Goal: Task Accomplishment & Management: Complete application form

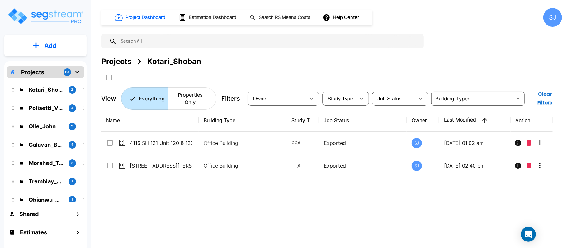
click at [65, 46] on button "Add" at bounding box center [45, 46] width 82 height 18
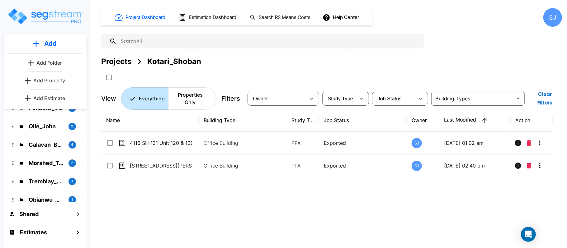
click at [49, 83] on p "Add Property" at bounding box center [49, 80] width 32 height 7
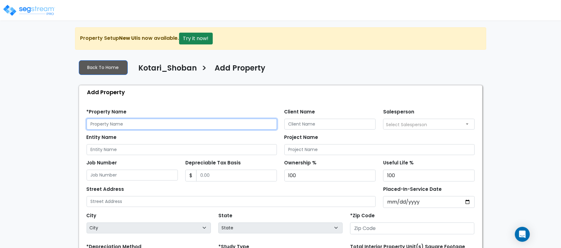
click at [205, 122] on input "text" at bounding box center [182, 124] width 190 height 11
paste input "[STREET_ADDRESS]"
type input "[STREET_ADDRESS]"
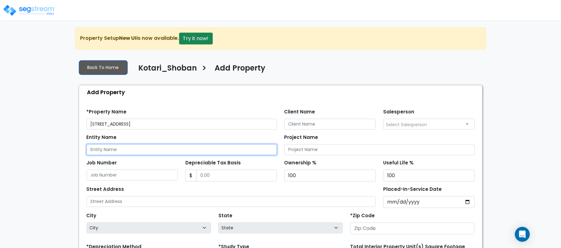
click at [136, 151] on input "Entity Name" at bounding box center [182, 149] width 190 height 11
paste input "[STREET_ADDRESS]"
type input "700 W New Hope Dr Unit 202"
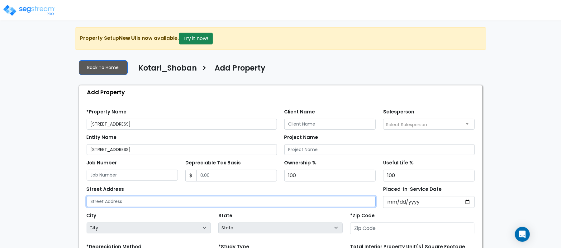
click at [151, 203] on input "text" at bounding box center [231, 201] width 289 height 11
paste input "700 W New Hope Dr Unit 202"
type input "700 W New Hope Dr Unit 202"
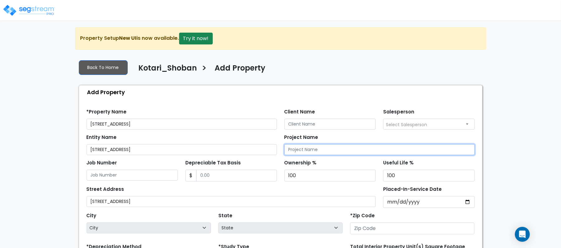
click at [339, 149] on input "Project Name" at bounding box center [379, 149] width 190 height 11
paste input "700 W New Hope Dr Unit 202"
type input "700 W New Hope Dr Unit 202"
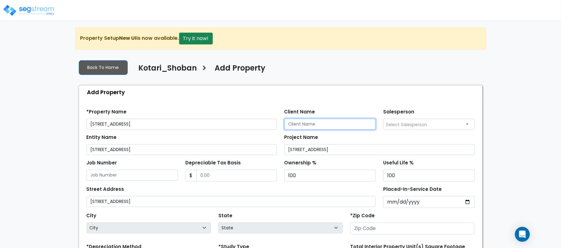
click at [313, 124] on input "Client Name" at bounding box center [330, 124] width 92 height 11
paste input "Kotari_Shoban"
type input "Kotari_Shoban"
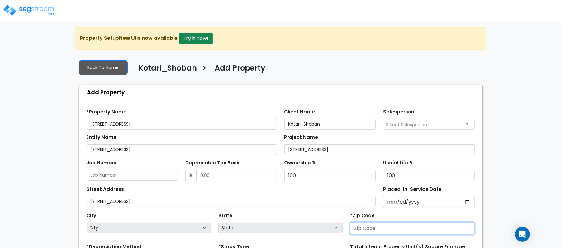
click at [383, 225] on input "number" at bounding box center [412, 229] width 124 height 12
paste input "78613"
type input "78613"
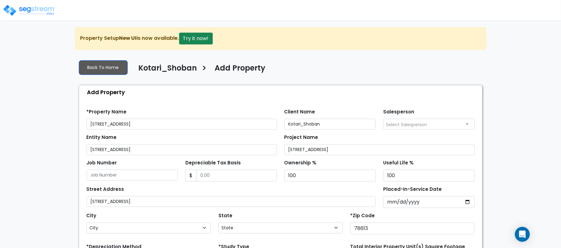
click at [329, 191] on div "Street Address 700 W New Hope Dr Unit 202" at bounding box center [231, 196] width 289 height 22
select select "TX"
click at [225, 177] on input "Depreciable Tax Basis" at bounding box center [236, 176] width 81 height 12
type input "315,936"
click at [390, 204] on input "Placed-In-Service Date" at bounding box center [429, 202] width 92 height 12
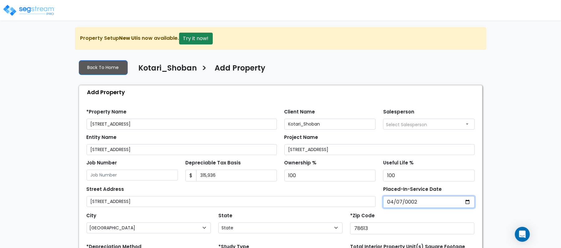
type input "0020-04-07"
select select "20"
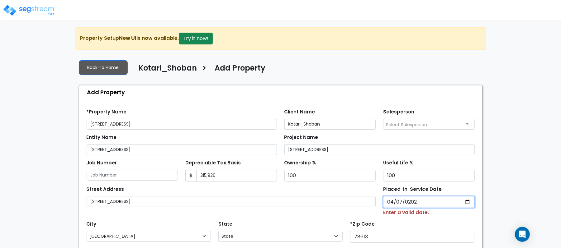
type input "2025-04-07"
select select "2025"
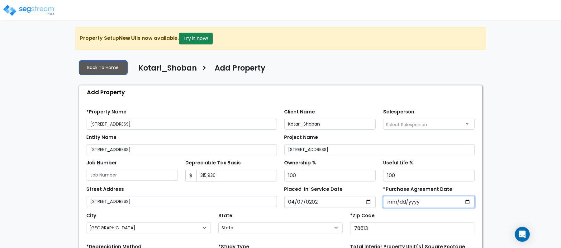
click at [446, 202] on input "*Purchase Agreement Date" at bounding box center [429, 202] width 92 height 12
click at [524, 161] on div "We are Building your Property. So please grab a coffee and let us do the heavy …" at bounding box center [280, 187] width 561 height 320
click at [390, 204] on input "2025-04-07" at bounding box center [429, 202] width 92 height 12
type input "2025-11-07"
type input "2024-11-01"
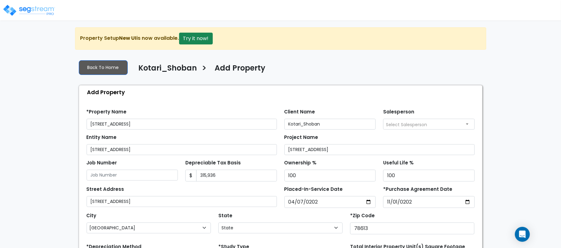
click at [523, 159] on div "We are Building your Property. So please grab a coffee and let us do the heavy …" at bounding box center [280, 187] width 561 height 320
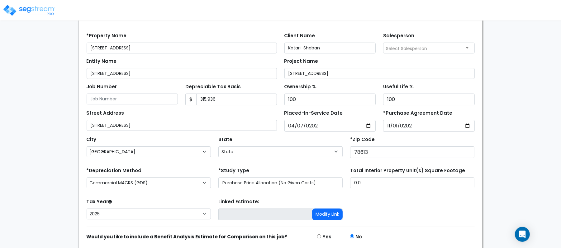
scroll to position [83, 0]
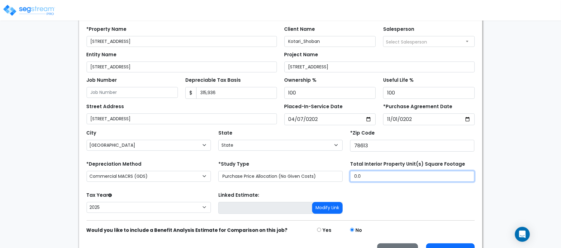
click at [384, 180] on input "0.0" at bounding box center [412, 176] width 124 height 11
type input "1,097"
click at [420, 202] on div "Tax Year Please Enter The Placed In Service Date First. 2026 2025 Prior Years D…" at bounding box center [280, 203] width 395 height 25
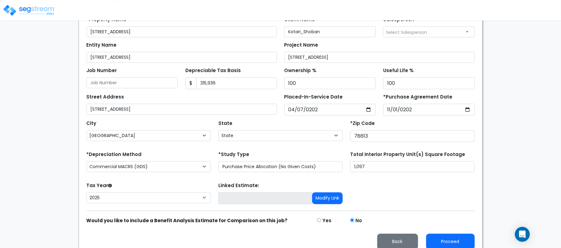
scroll to position [101, 0]
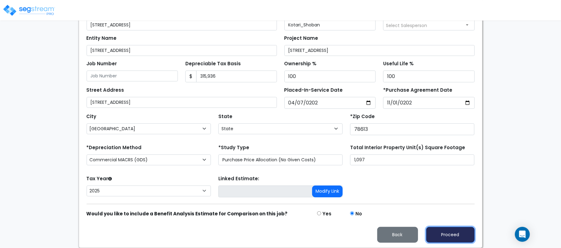
click at [440, 237] on button "Proceed" at bounding box center [450, 235] width 49 height 16
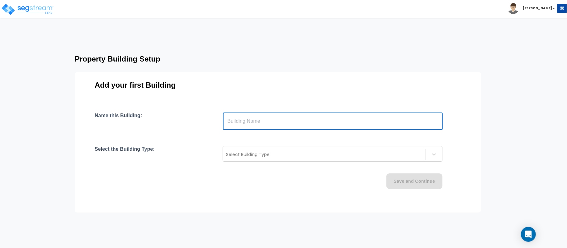
drag, startPoint x: 312, startPoint y: 124, endPoint x: 288, endPoint y: 130, distance: 24.8
click at [312, 124] on input "text" at bounding box center [333, 121] width 220 height 17
type input "Unit 202"
click at [251, 151] on div at bounding box center [324, 154] width 196 height 7
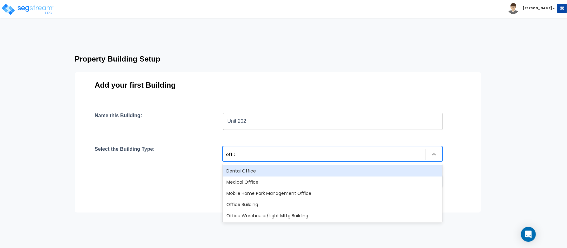
type input "office"
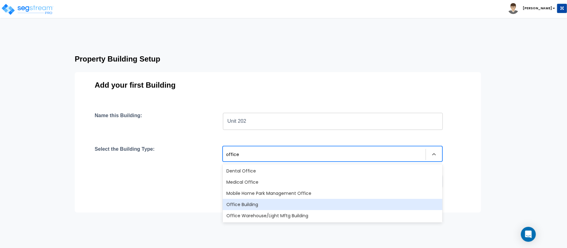
click at [264, 206] on div "Office Building" at bounding box center [333, 204] width 220 height 11
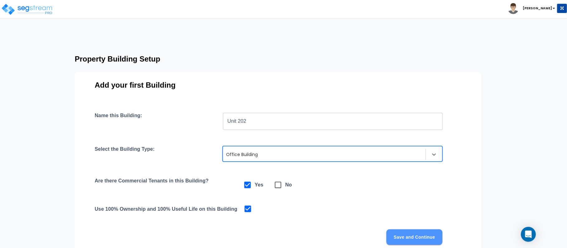
click at [418, 236] on button "Save and Continue" at bounding box center [414, 238] width 56 height 16
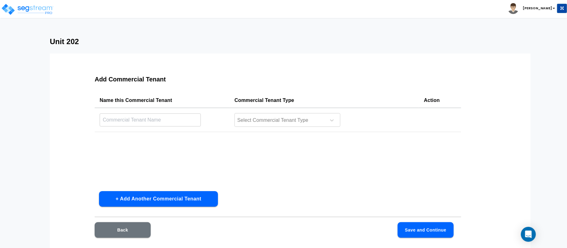
click at [181, 121] on input "text" at bounding box center [150, 119] width 101 height 13
type input "Unit 202"
click at [266, 121] on div at bounding box center [279, 120] width 85 height 8
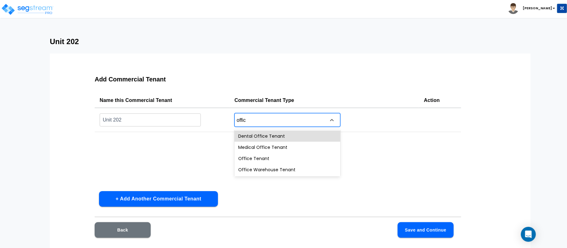
type input "office"
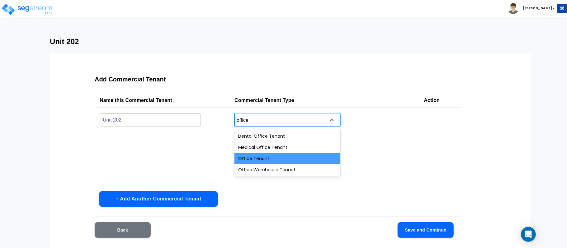
click at [303, 158] on div "Office Tenant" at bounding box center [287, 158] width 106 height 11
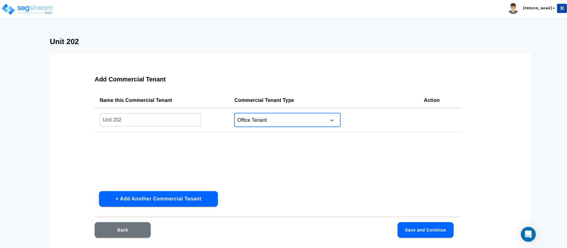
click at [425, 231] on button "Save and Continue" at bounding box center [426, 231] width 56 height 16
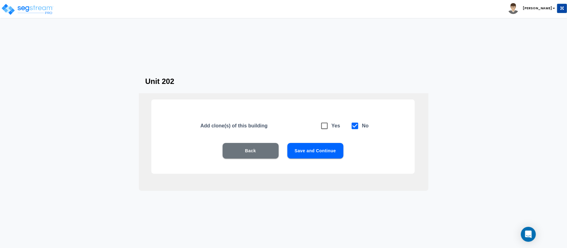
click at [323, 153] on button "Save and Continue" at bounding box center [315, 151] width 56 height 16
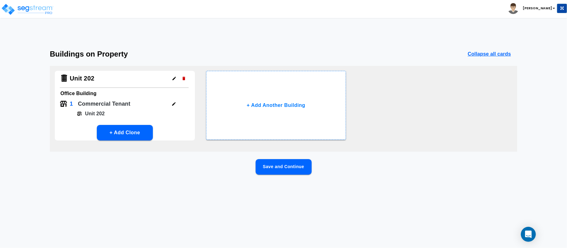
click at [283, 167] on button "Save and Continue" at bounding box center [284, 167] width 56 height 16
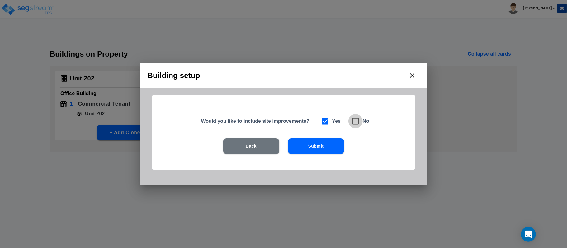
click at [357, 122] on icon at bounding box center [355, 121] width 9 height 9
checkbox input "false"
checkbox input "true"
click at [337, 148] on button "Submit" at bounding box center [316, 147] width 56 height 16
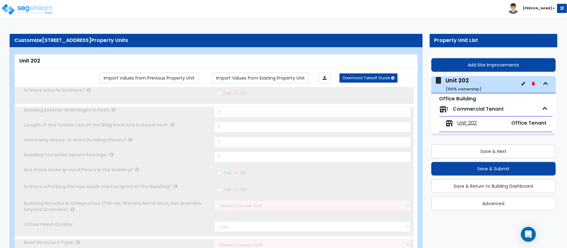
type input "1"
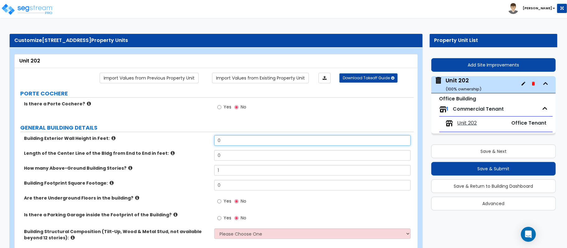
drag, startPoint x: 232, startPoint y: 141, endPoint x: 203, endPoint y: 136, distance: 29.3
click at [203, 136] on div "Building Exterior Wall Height in Feet: 0" at bounding box center [214, 142] width 399 height 15
type input "10"
type input "110"
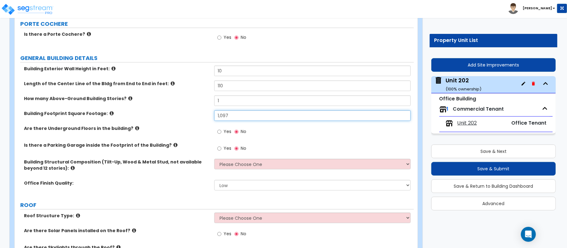
scroll to position [83, 0]
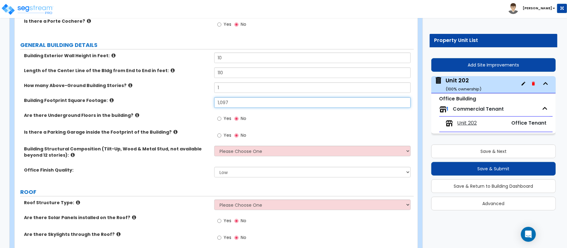
type input "1,097"
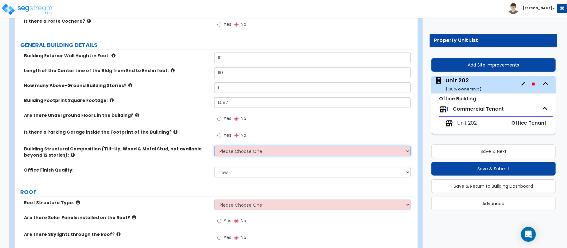
click at [247, 151] on select "Please Choose One Tilt-up Wall Construction Reinforced Concrete Structural Stee…" at bounding box center [312, 151] width 196 height 11
select select "7"
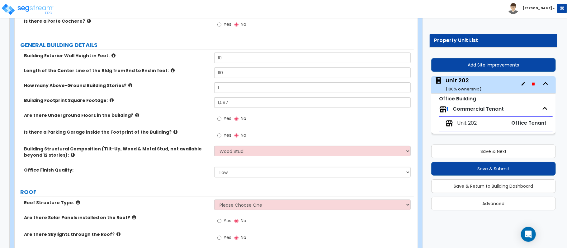
click at [184, 169] on label "Office Finish Quality:" at bounding box center [117, 170] width 186 height 6
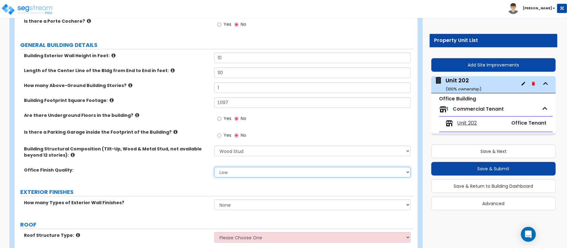
click at [231, 176] on select "Low Average High" at bounding box center [312, 172] width 196 height 11
select select "1"
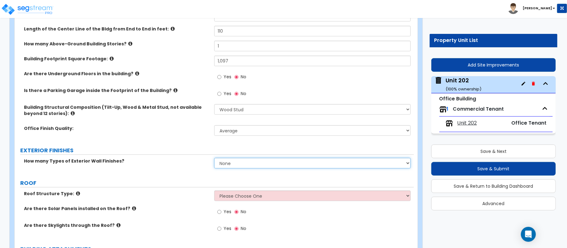
click at [231, 164] on select "None 1 2 3" at bounding box center [312, 163] width 196 height 11
select select "1"
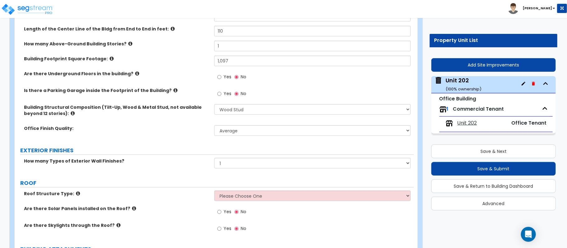
click at [196, 173] on div "How many Types of Exterior Wall Finishes? None 1 2 3" at bounding box center [214, 165] width 399 height 15
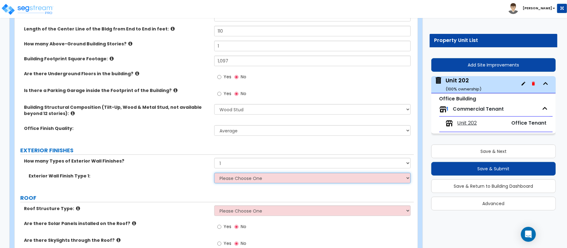
click at [257, 181] on select "Please Choose One No Finish/Shared Wall No Wall Brick Veneer Stone Veneer Wood …" at bounding box center [312, 178] width 196 height 11
select select "3"
click at [192, 183] on div "Exterior Wall Finish Type 1: Please Choose One No Finish/Shared Wall No Wall Br…" at bounding box center [214, 180] width 399 height 15
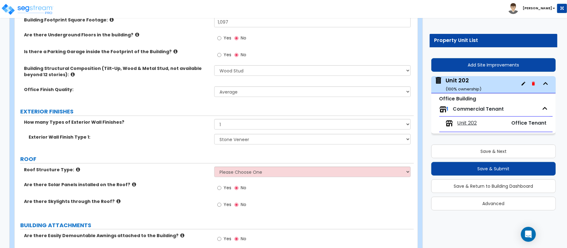
scroll to position [207, 0]
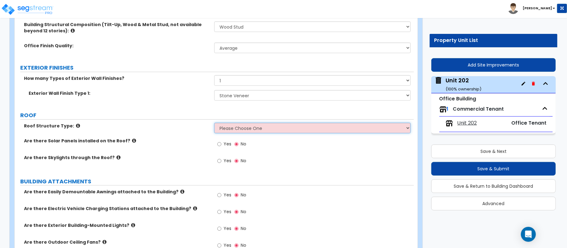
click at [289, 130] on select "Please Choose One Gable Roof Flat Roof Hybrid Gable & Flat Roof" at bounding box center [312, 128] width 196 height 11
select select "2"
click at [214, 124] on select "Please Choose One Gable Roof Flat Roof Hybrid Gable & Flat Roof" at bounding box center [312, 128] width 196 height 11
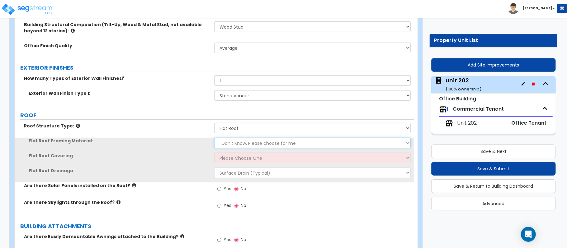
click at [252, 144] on select "I Don't Know, Please choose for me Metal Wood" at bounding box center [312, 143] width 196 height 11
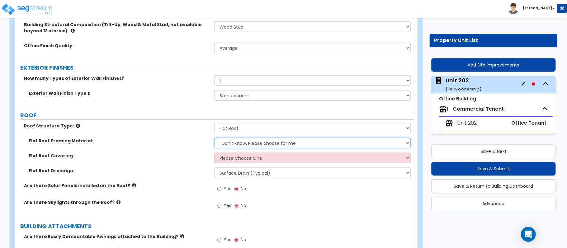
select select "1"
click at [214, 139] on select "I Don't Know, Please choose for me Metal Wood" at bounding box center [312, 143] width 196 height 11
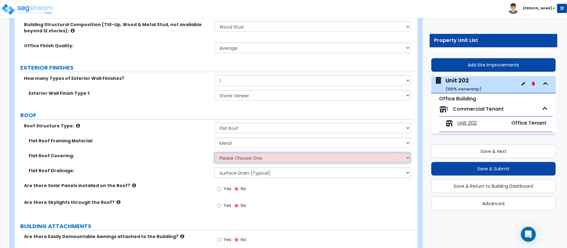
click at [246, 160] on select "Please Choose One Rolled Asphalt PVC Membrane Plastic (EPDM) Membrane Asphalt F…" at bounding box center [312, 158] width 196 height 11
click at [231, 154] on select "Please Choose One Rolled Asphalt PVC Membrane Plastic (EPDM) Membrane Asphalt F…" at bounding box center [312, 158] width 196 height 11
select select "2"
click at [214, 154] on select "Please Choose One Rolled Asphalt PVC Membrane Plastic (EPDM) Membrane Asphalt F…" at bounding box center [312, 158] width 196 height 11
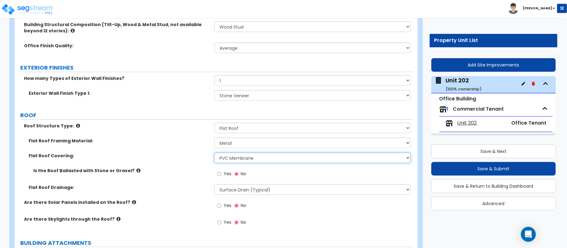
scroll to position [291, 0]
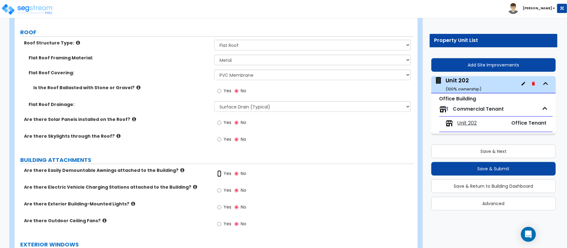
click at [220, 176] on input "Yes" at bounding box center [219, 174] width 4 height 7
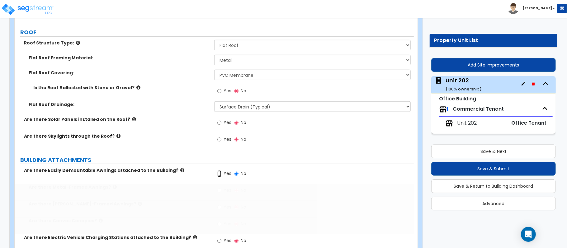
radio input "true"
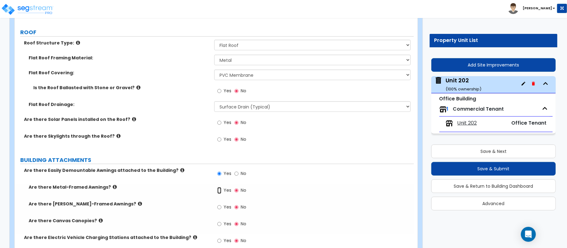
click at [220, 192] on input "Yes" at bounding box center [219, 190] width 4 height 7
radio input "true"
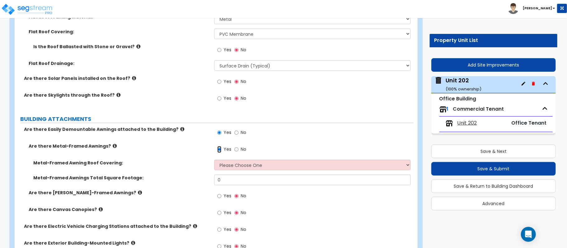
scroll to position [332, 0]
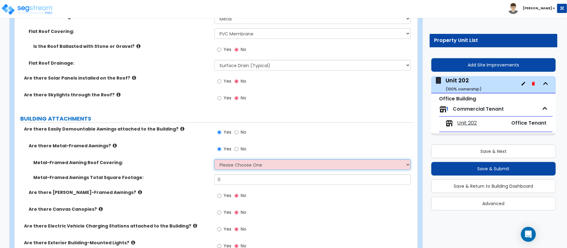
click at [246, 167] on select "Please Choose One Plastic Metal Glass" at bounding box center [312, 165] width 196 height 11
select select "2"
click at [214, 161] on select "Please Choose One Plastic Metal Glass" at bounding box center [312, 165] width 196 height 11
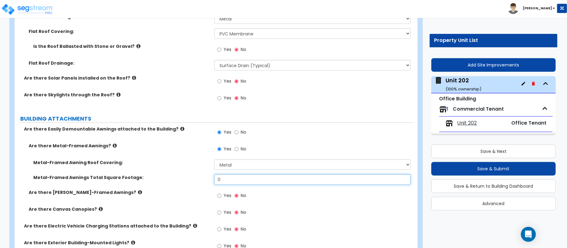
drag, startPoint x: 238, startPoint y: 181, endPoint x: 182, endPoint y: 179, distance: 56.1
click at [182, 179] on div "Metal-Framed Awnings Total Square Footage: 0" at bounding box center [214, 182] width 399 height 15
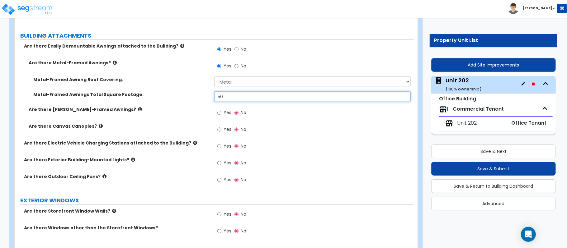
click at [236, 99] on input "50" at bounding box center [312, 97] width 196 height 11
type input "60"
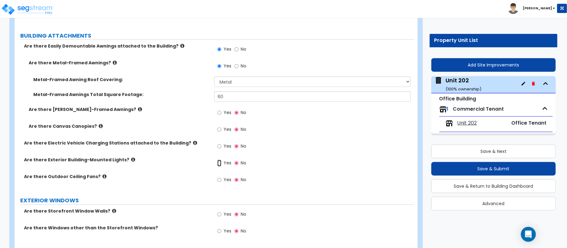
click at [219, 165] on input "Yes" at bounding box center [219, 163] width 4 height 7
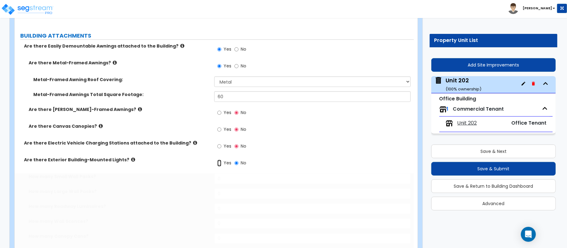
radio input "true"
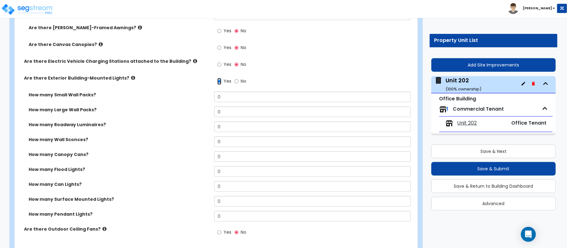
scroll to position [498, 0]
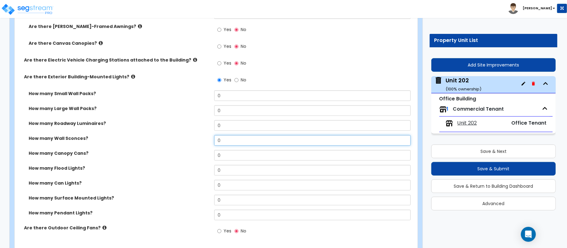
drag, startPoint x: 225, startPoint y: 141, endPoint x: 193, endPoint y: 141, distance: 32.4
click at [193, 141] on div "How many Wall Sconces? 0" at bounding box center [214, 142] width 399 height 15
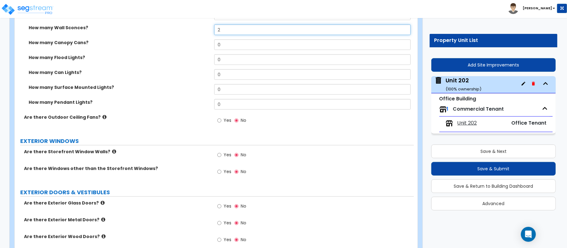
scroll to position [664, 0]
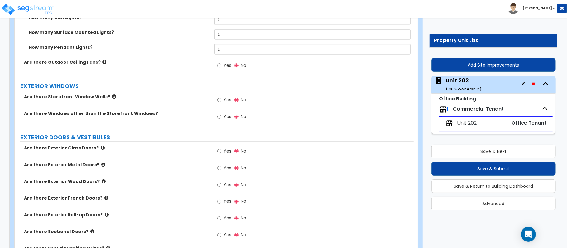
type input "2"
click at [221, 101] on input "Yes" at bounding box center [219, 100] width 4 height 7
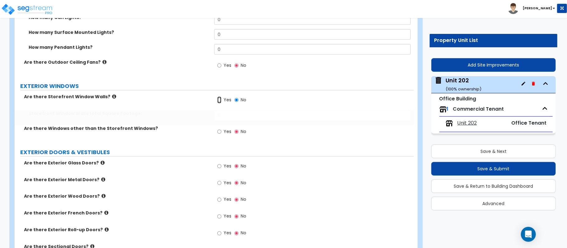
radio input "true"
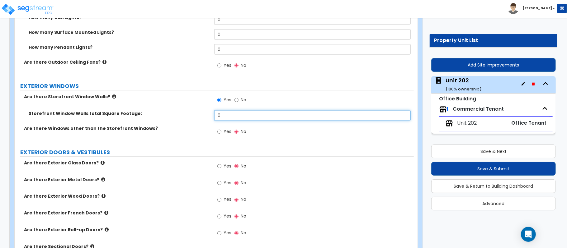
drag, startPoint x: 227, startPoint y: 120, endPoint x: 201, endPoint y: 120, distance: 25.8
click at [201, 120] on div "Storefront Window Walls total Square Footage: 0" at bounding box center [214, 118] width 399 height 15
type input "102"
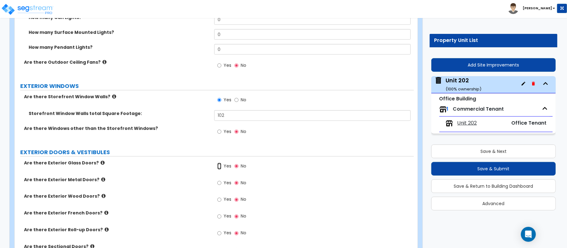
click at [220, 168] on input "Yes" at bounding box center [219, 166] width 4 height 7
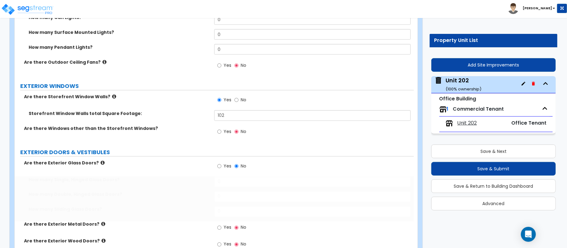
radio input "true"
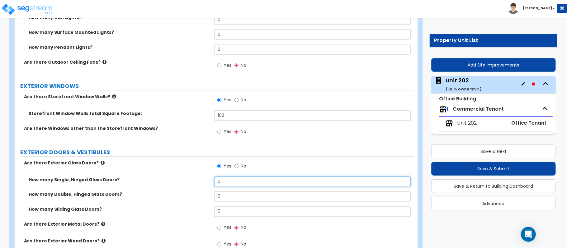
drag, startPoint x: 231, startPoint y: 184, endPoint x: 199, endPoint y: 185, distance: 31.8
click at [202, 185] on div "How many Single, Hinged Glass Doors? 0" at bounding box center [214, 184] width 399 height 15
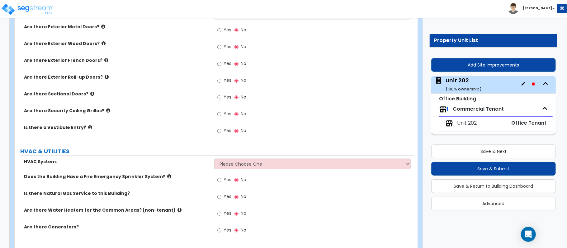
scroll to position [872, 0]
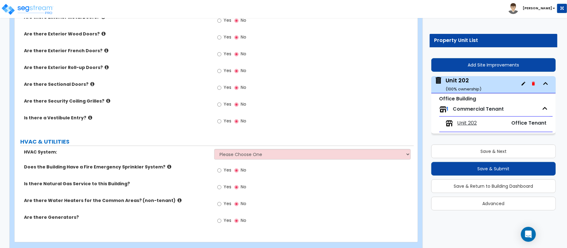
type input "1"
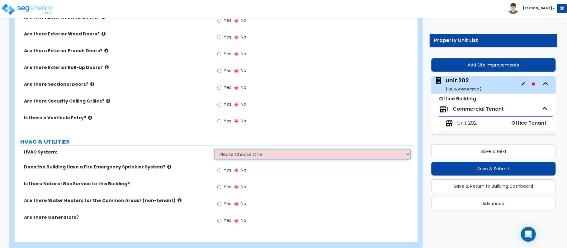
click at [237, 158] on select "Please Choose One Rooftop Unit Furnace-Condenser Forced Air Split Heating/Cooli…" at bounding box center [312, 154] width 196 height 11
select select "2"
click at [214, 151] on select "Please Choose One Rooftop Unit Furnace-Condenser Forced Air Split Heating/Cooli…" at bounding box center [312, 154] width 196 height 11
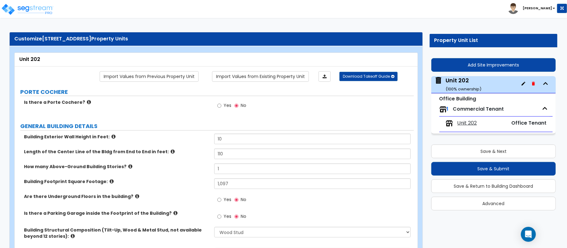
scroll to position [0, 0]
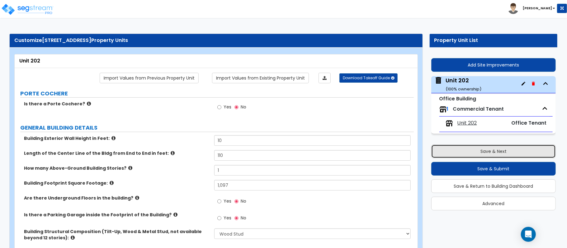
click at [505, 151] on button "Save & Next" at bounding box center [493, 152] width 125 height 14
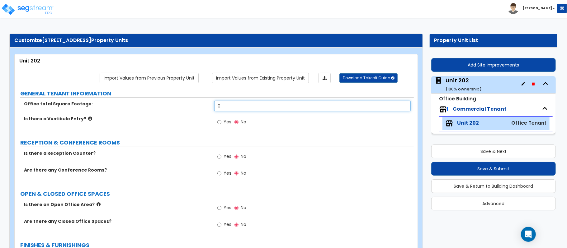
drag, startPoint x: 230, startPoint y: 110, endPoint x: 204, endPoint y: 100, distance: 28.1
click at [201, 103] on div "Office total Square Footage: 0" at bounding box center [214, 108] width 399 height 15
type input "1,097"
click at [222, 174] on label "Yes" at bounding box center [224, 174] width 14 height 11
click at [221, 174] on input "Yes" at bounding box center [219, 173] width 4 height 7
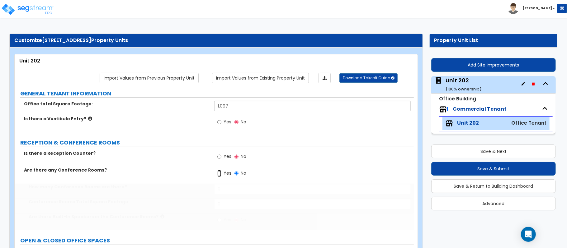
radio input "true"
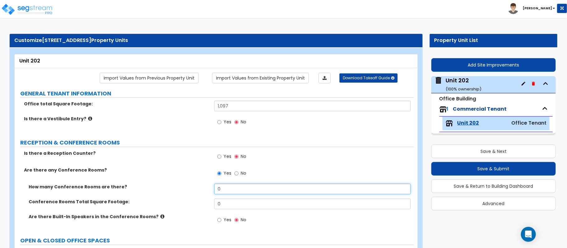
drag, startPoint x: 226, startPoint y: 191, endPoint x: 193, endPoint y: 191, distance: 32.7
click at [193, 191] on div "How many Conference Rooms are there? 0" at bounding box center [214, 191] width 399 height 15
type input "1"
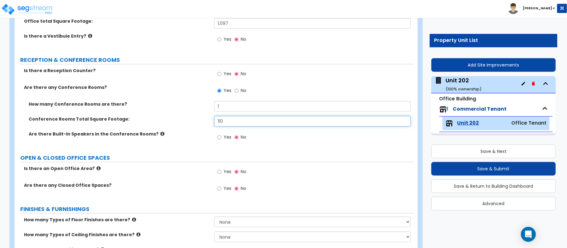
type input "110"
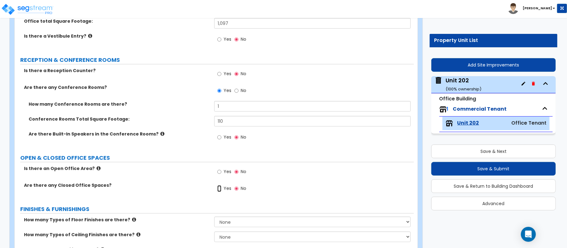
click at [218, 191] on input "Yes" at bounding box center [219, 189] width 4 height 7
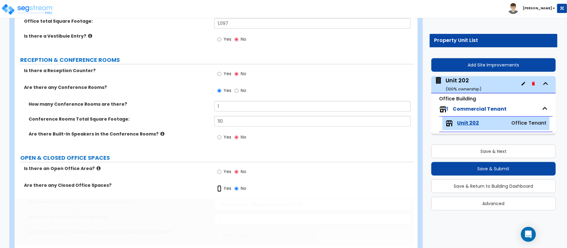
radio input "true"
select select "1"
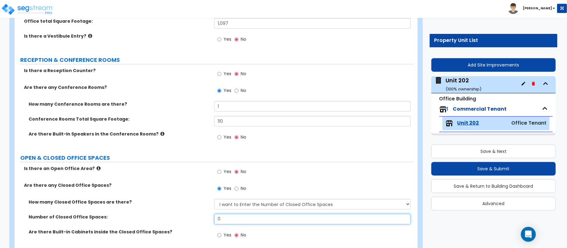
drag, startPoint x: 229, startPoint y: 220, endPoint x: 175, endPoint y: 220, distance: 53.9
click at [175, 220] on div "Number of Closed Office Spaces: 0" at bounding box center [214, 221] width 399 height 15
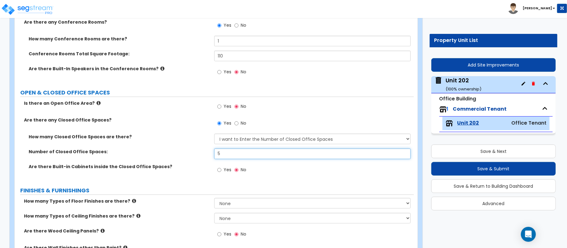
scroll to position [166, 0]
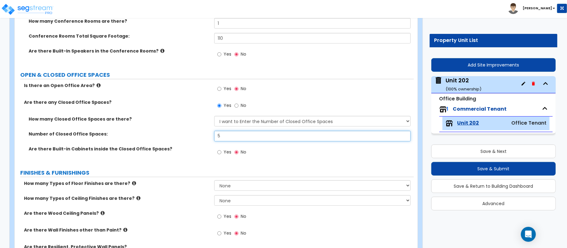
type input "5"
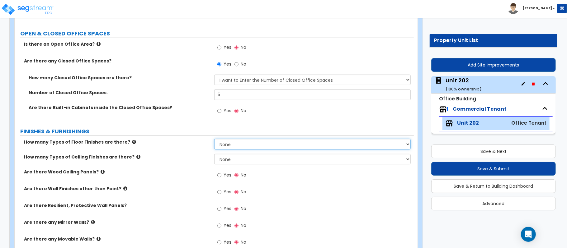
click at [240, 150] on select "None 1 2 3 4" at bounding box center [312, 144] width 196 height 11
select select "1"
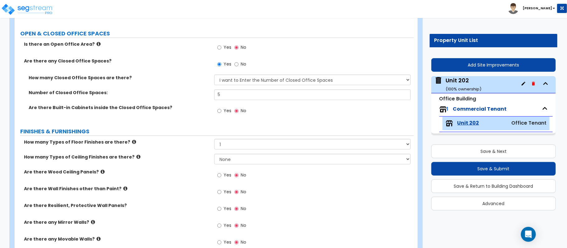
drag, startPoint x: 180, startPoint y: 164, endPoint x: 202, endPoint y: 164, distance: 21.8
click at [180, 164] on div "How many Types of Ceiling Finishes are there? None 1 2 3" at bounding box center [214, 161] width 399 height 15
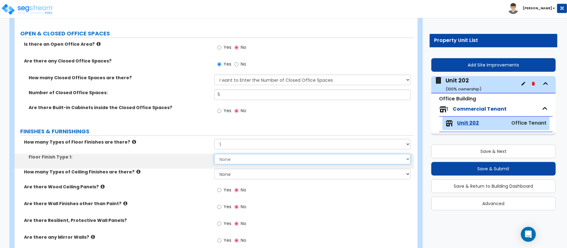
click at [232, 163] on select "None Tile Flooring Marble Flooring Hardwood Flooring Resilient Laminate Floorin…" at bounding box center [312, 159] width 196 height 11
select select "6"
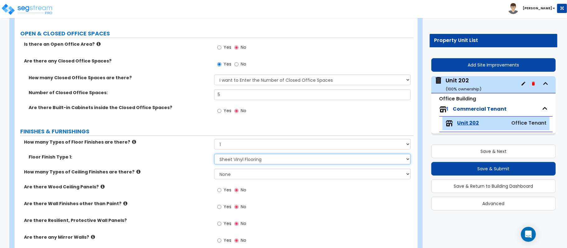
click at [214, 155] on select "None Tile Flooring Marble Flooring Hardwood Flooring Resilient Laminate Floorin…" at bounding box center [312, 159] width 196 height 11
click at [226, 173] on select "None 1 2 3" at bounding box center [312, 174] width 196 height 11
select select "1"
drag, startPoint x: 201, startPoint y: 188, endPoint x: 210, endPoint y: 184, distance: 10.4
click at [201, 188] on label "Are there Wood Ceiling Panels?" at bounding box center [117, 187] width 186 height 6
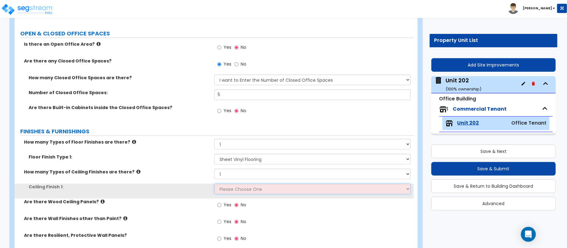
drag, startPoint x: 235, startPoint y: 195, endPoint x: 239, endPoint y: 191, distance: 5.7
click at [237, 193] on select "Please Choose One Drop Ceiling Open Ceiling Drywall Ceiling" at bounding box center [312, 189] width 196 height 11
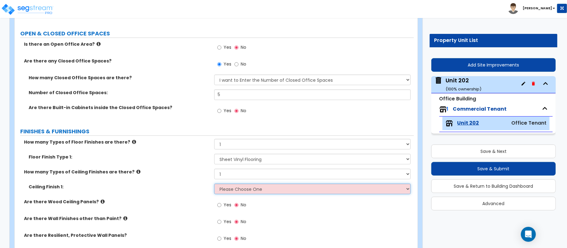
select select "1"
click at [214, 185] on select "Please Choose One Drop Ceiling Open Ceiling Drywall Ceiling" at bounding box center [312, 189] width 196 height 11
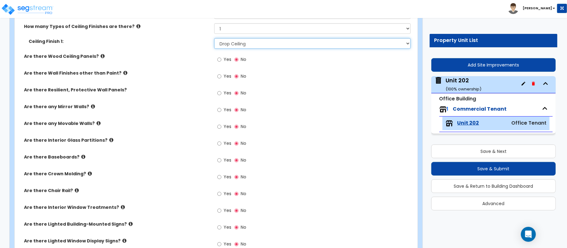
scroll to position [374, 0]
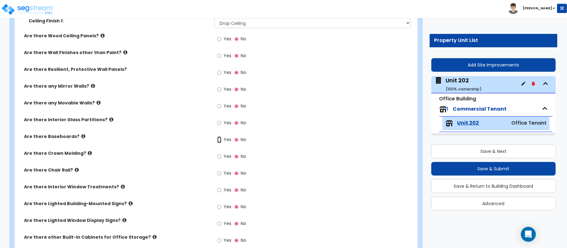
click at [218, 140] on input "Yes" at bounding box center [219, 140] width 4 height 7
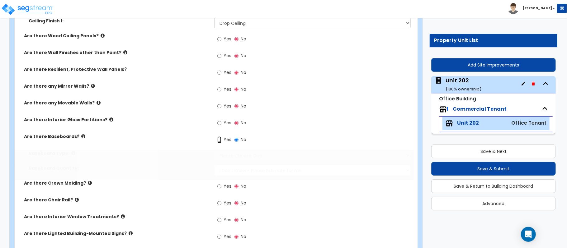
radio input "true"
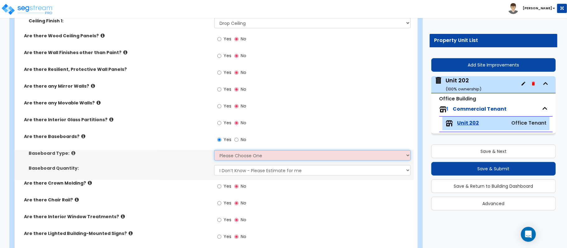
click at [226, 161] on select "Please Choose One Wood Vinyl Carpet Tile" at bounding box center [312, 155] width 196 height 11
select select "1"
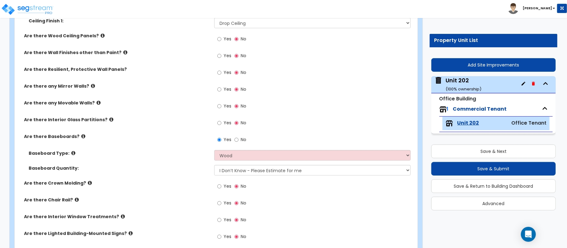
click at [176, 175] on div "Baseboard Quantity: I Don’t Know - Please Estimate for me I want to Enter the L…" at bounding box center [214, 172] width 399 height 15
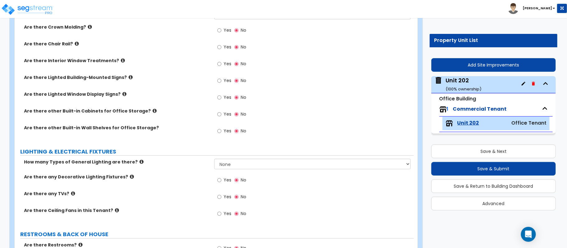
scroll to position [540, 0]
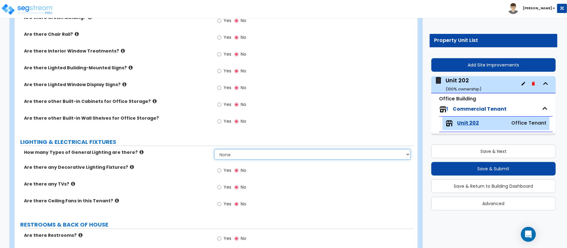
click at [243, 156] on select "None 1 2 3" at bounding box center [312, 154] width 196 height 11
select select "1"
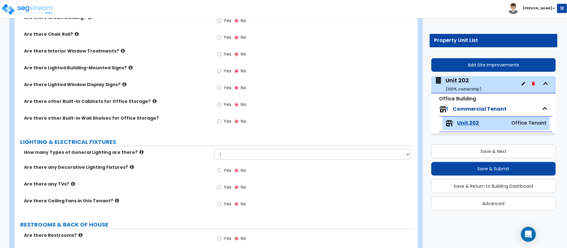
click at [202, 164] on div "How many Types of General Lighting are there? None 1 2 3" at bounding box center [214, 156] width 399 height 15
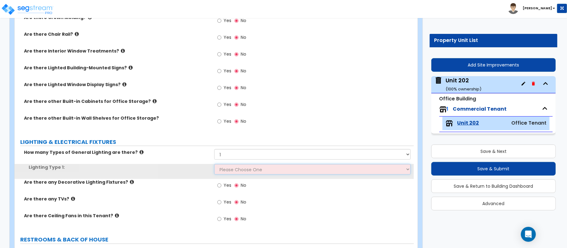
click at [232, 172] on select "Please Choose One LED Surface-Mounted LED Recessed Fluorescent Surface-Mounted …" at bounding box center [312, 169] width 196 height 11
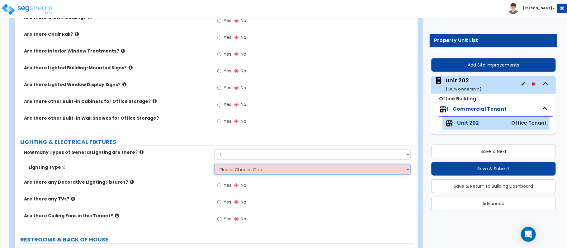
select select "2"
click at [214, 165] on select "Please Choose One LED Surface-Mounted LED Recessed Fluorescent Surface-Mounted …" at bounding box center [312, 169] width 196 height 11
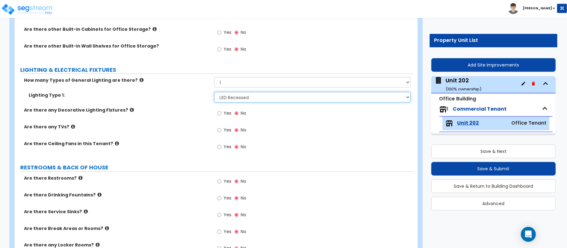
scroll to position [623, 0]
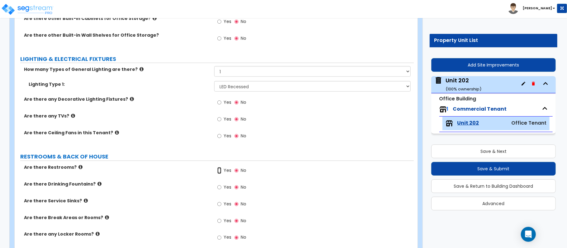
click at [218, 173] on input "Yes" at bounding box center [219, 171] width 4 height 7
radio input "true"
click at [221, 191] on input "Yes" at bounding box center [219, 187] width 4 height 7
radio input "true"
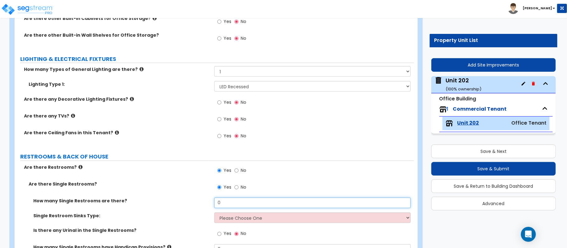
drag, startPoint x: 229, startPoint y: 203, endPoint x: 197, endPoint y: 207, distance: 32.3
click at [197, 207] on div "How many Single Restrooms are there? 0" at bounding box center [214, 205] width 399 height 15
type input "1"
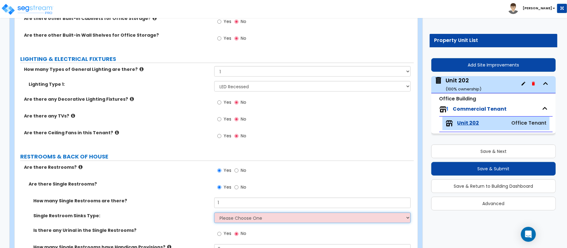
click at [229, 217] on select "Please Choose One Wall-mounted Vanity-mounted" at bounding box center [312, 218] width 196 height 11
select select "1"
click at [183, 210] on div "How many Single Restrooms are there? 1" at bounding box center [214, 205] width 399 height 15
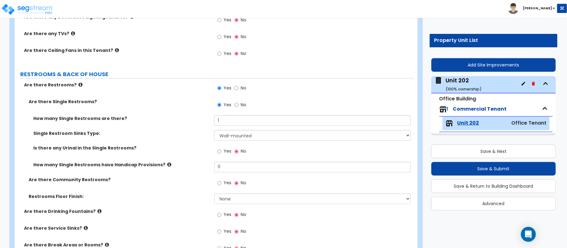
scroll to position [706, 0]
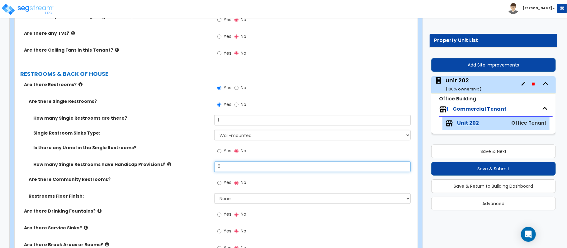
drag, startPoint x: 231, startPoint y: 170, endPoint x: 205, endPoint y: 165, distance: 26.6
click at [205, 165] on div "How many Single Restrooms have Handicap Provisions? 0" at bounding box center [214, 169] width 399 height 15
type input "1"
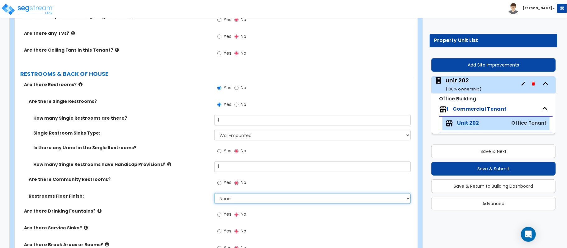
click at [229, 199] on select "None Tile Flooring Resilient Laminate Flooring VCT Flooring Sheet Vinyl Flooring" at bounding box center [312, 199] width 196 height 11
select select "1"
click at [214, 195] on select "None Tile Flooring Resilient Laminate Flooring VCT Flooring Sheet Vinyl Flooring" at bounding box center [312, 199] width 196 height 11
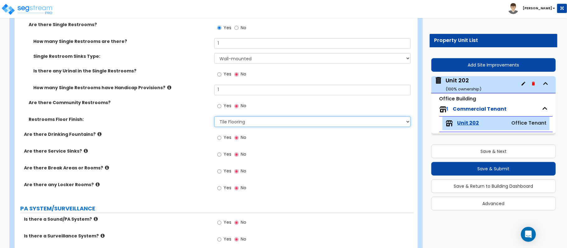
scroll to position [789, 0]
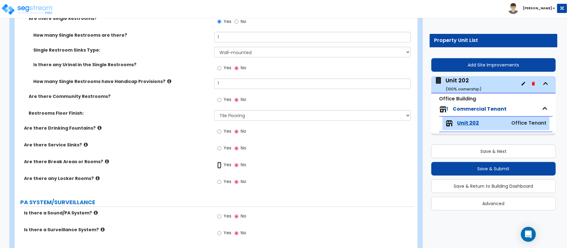
click at [219, 165] on input "Yes" at bounding box center [219, 165] width 4 height 7
radio input "true"
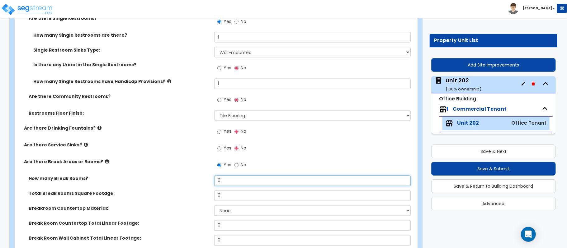
drag, startPoint x: 227, startPoint y: 184, endPoint x: 191, endPoint y: 183, distance: 36.1
click at [191, 183] on div "How many Break Rooms? 0" at bounding box center [214, 183] width 399 height 15
type input "1"
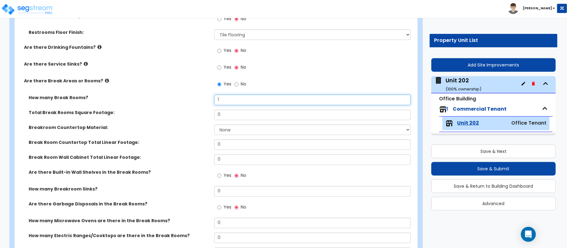
scroll to position [872, 0]
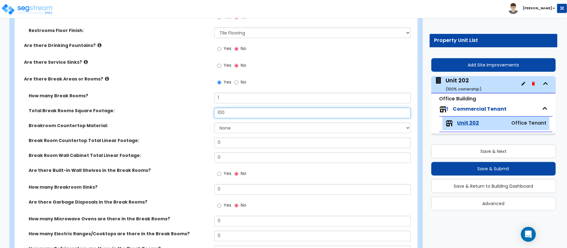
type input "100"
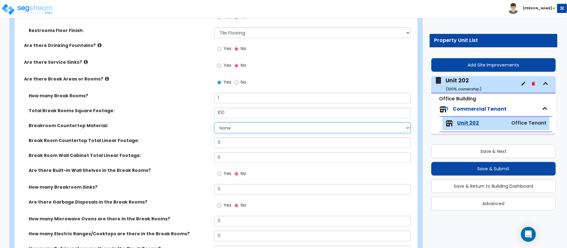
select select "2"
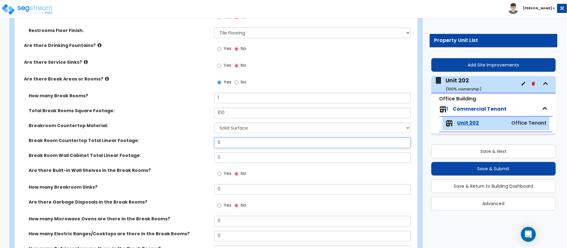
type input "6"
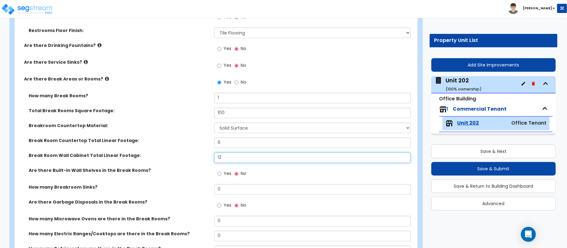
type input "12"
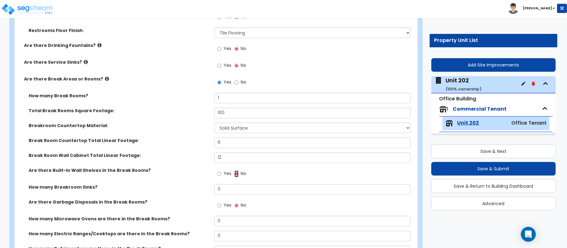
scroll to position [913, 0]
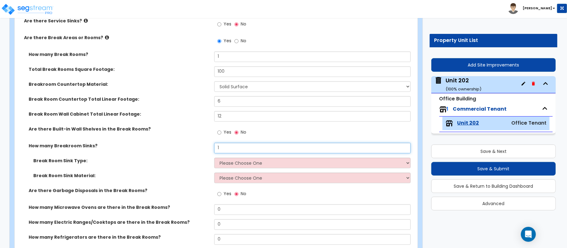
type input "1"
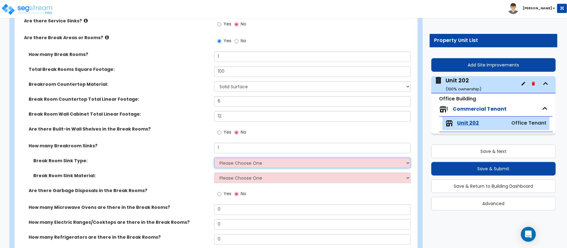
click at [237, 161] on select "Please Choose One Single Sink Double Sink" at bounding box center [312, 163] width 196 height 11
select select "1"
click at [214, 159] on select "Please Choose One Single Sink Double Sink" at bounding box center [312, 163] width 196 height 11
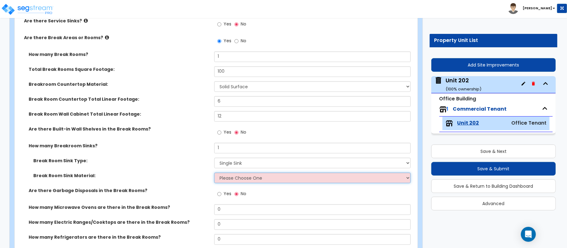
click at [242, 182] on select "Please Choose One Stainless Steel Porcelain Enamel Cast Iron" at bounding box center [312, 178] width 196 height 11
select select "1"
click at [214, 174] on select "Please Choose One Stainless Steel Porcelain Enamel Cast Iron" at bounding box center [312, 178] width 196 height 11
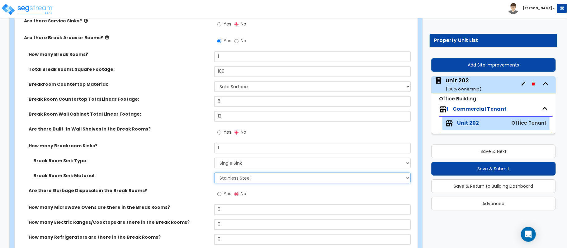
scroll to position [955, 0]
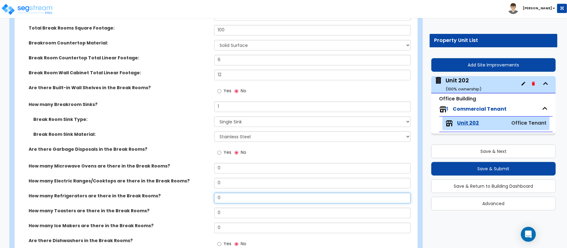
drag, startPoint x: 227, startPoint y: 201, endPoint x: 184, endPoint y: 191, distance: 44.1
click at [184, 191] on div "How many Break Rooms? 1 Total Break Rooms Square Footage: 100 Breakroom Counter…" at bounding box center [214, 132] width 390 height 245
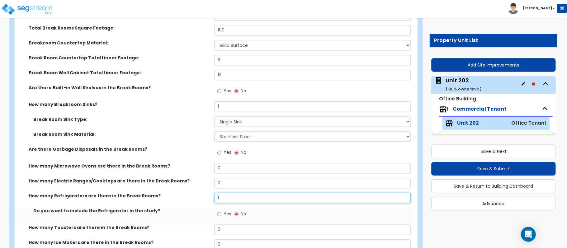
type input "1"
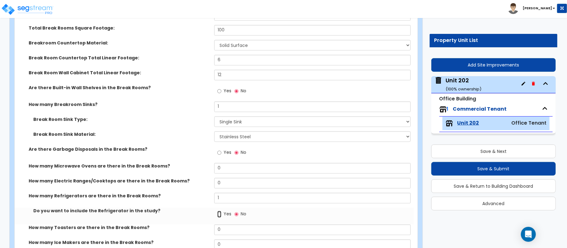
click at [217, 216] on input "Yes" at bounding box center [219, 214] width 4 height 7
radio input "true"
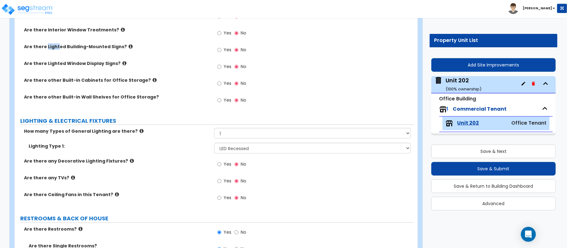
scroll to position [567, 0]
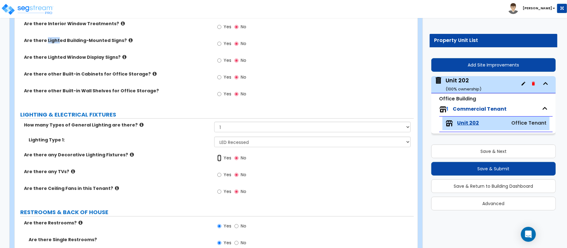
click at [220, 159] on input "Yes" at bounding box center [219, 158] width 4 height 7
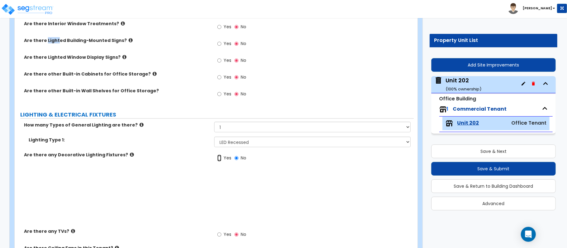
radio input "true"
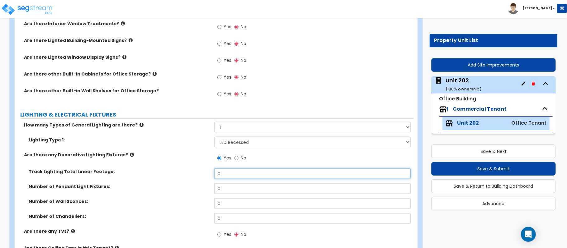
drag, startPoint x: 229, startPoint y: 174, endPoint x: 195, endPoint y: 173, distance: 33.6
click at [195, 173] on div "Track Lighting Total Linear Footage: 0" at bounding box center [214, 176] width 399 height 15
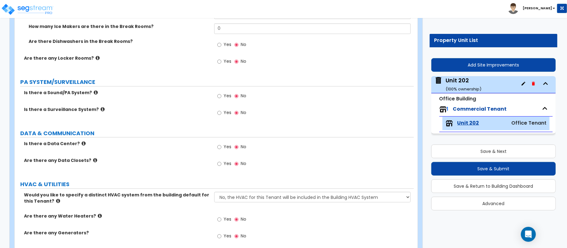
scroll to position [1231, 0]
type input "6"
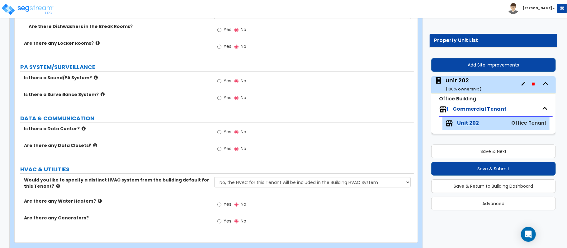
scroll to position [1259, 0]
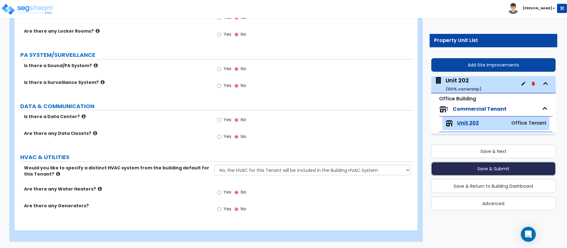
click at [494, 168] on button "Save & Submit" at bounding box center [493, 169] width 125 height 14
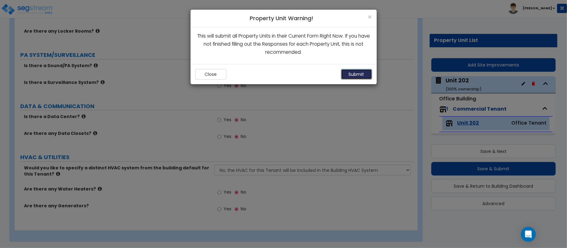
click at [360, 77] on button "Submit" at bounding box center [356, 74] width 31 height 11
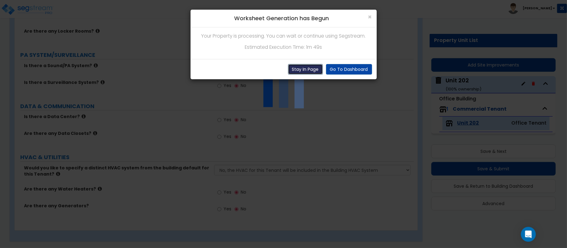
click at [297, 73] on button "Stay In Page" at bounding box center [305, 69] width 35 height 11
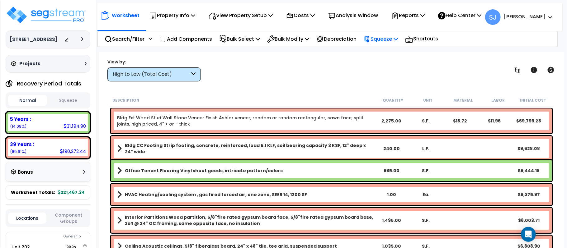
click at [394, 36] on p "Squeeze" at bounding box center [381, 39] width 34 height 8
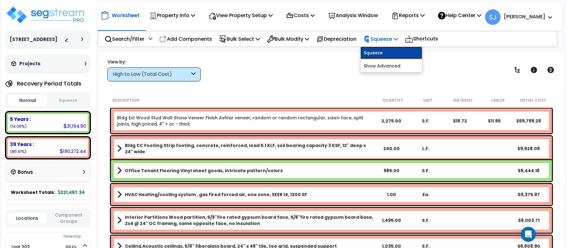
click at [389, 53] on link "Squeeze" at bounding box center [392, 53] width 62 height 12
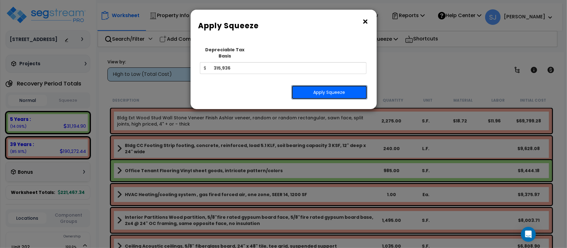
click at [338, 85] on button "Apply Squeeze" at bounding box center [329, 92] width 76 height 14
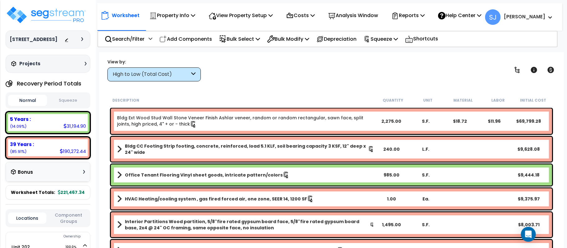
click at [65, 106] on button "Squeeze" at bounding box center [68, 100] width 39 height 11
click at [415, 20] on div "Reports" at bounding box center [407, 15] width 33 height 15
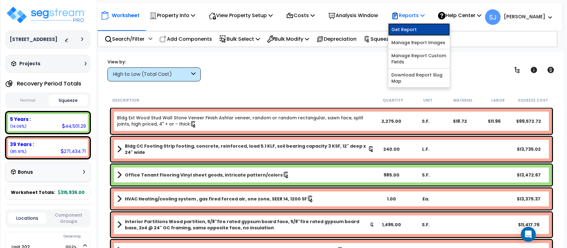
click at [420, 30] on link "Get Report" at bounding box center [419, 29] width 62 height 12
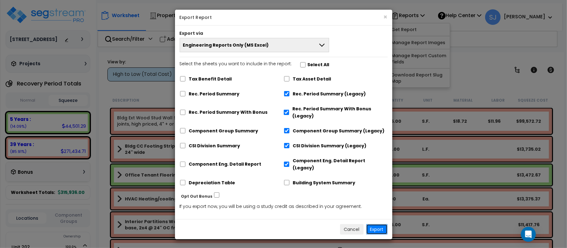
click at [381, 224] on button "Export" at bounding box center [376, 229] width 21 height 11
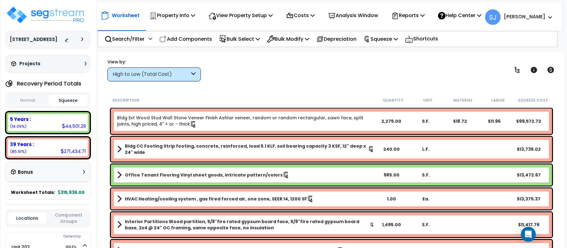
click at [76, 130] on div "44,501.29" at bounding box center [74, 126] width 24 height 7
copy div "44,501.29"
click at [77, 155] on div "271,434.71" at bounding box center [73, 151] width 25 height 7
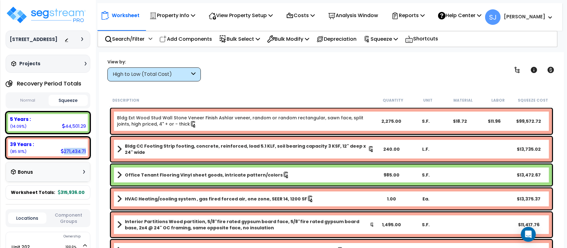
copy div "271,434.71"
click at [393, 38] on p "Squeeze" at bounding box center [381, 39] width 34 height 8
click at [329, 60] on div "View by: High to Low (Total Cost) High to Low (Total Cost)" at bounding box center [331, 70] width 452 height 23
